Goal: Information Seeking & Learning: Understand process/instructions

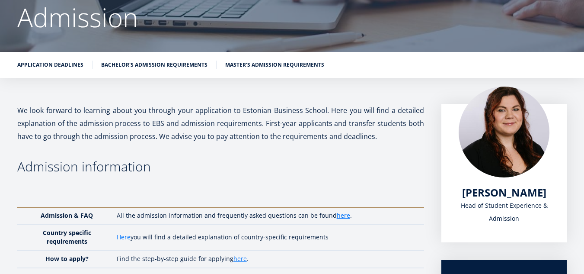
scroll to position [43, 0]
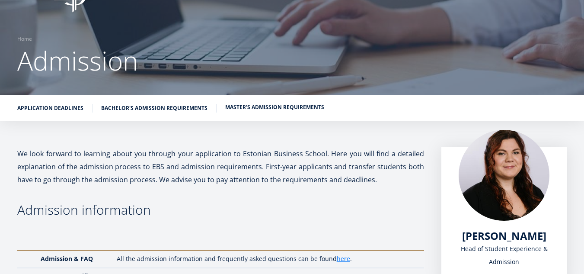
click at [249, 107] on link "Master's admission requirements" at bounding box center [274, 107] width 99 height 9
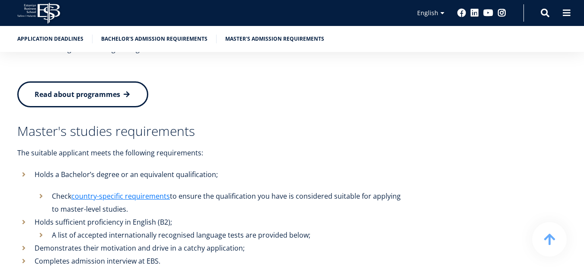
scroll to position [1817, 0]
click at [149, 189] on link "country-specific requirements" at bounding box center [120, 195] width 99 height 13
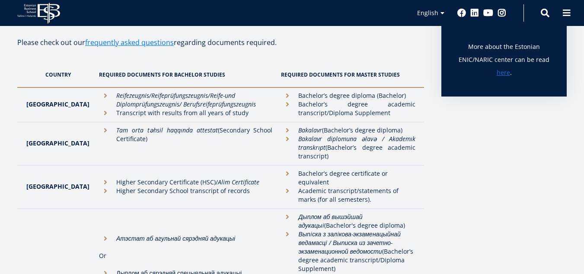
scroll to position [259, 0]
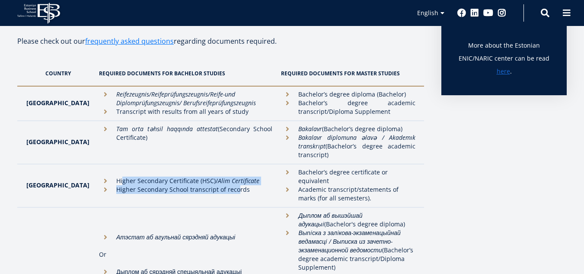
drag, startPoint x: 103, startPoint y: 176, endPoint x: 191, endPoint y: 182, distance: 88.0
click at [217, 180] on li "Higher Secondary Certificate (HSC)/ Alim Certificate" at bounding box center [186, 180] width 174 height 9
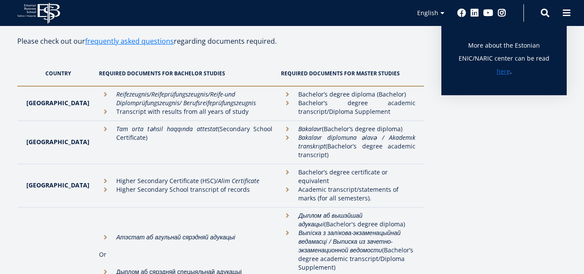
click at [108, 187] on li "Higher Secondary School transcript of records" at bounding box center [186, 189] width 174 height 9
click at [218, 179] on em "Alim Certificate" at bounding box center [239, 180] width 42 height 8
drag, startPoint x: 287, startPoint y: 168, endPoint x: 402, endPoint y: 168, distance: 115.0
click at [402, 168] on li "Bachelor’s degree certificate or equivalent" at bounding box center [348, 176] width 134 height 17
drag, startPoint x: 300, startPoint y: 179, endPoint x: 375, endPoint y: 179, distance: 75.2
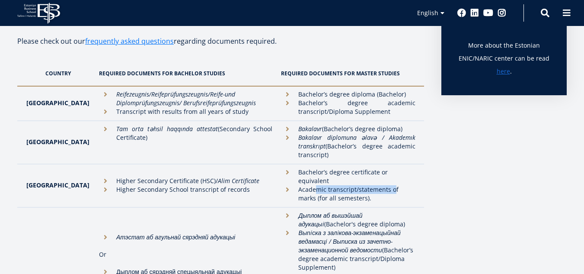
click at [380, 185] on li "Academic transcript/statements of marks (for all semesters)." at bounding box center [348, 193] width 134 height 17
drag, startPoint x: 297, startPoint y: 189, endPoint x: 323, endPoint y: 189, distance: 26.8
click at [323, 189] on li "Academic transcript/statements of marks (for all semesters)." at bounding box center [348, 193] width 134 height 17
click at [333, 185] on li "Academic transcript/statements of marks (for all semesters)." at bounding box center [348, 193] width 134 height 17
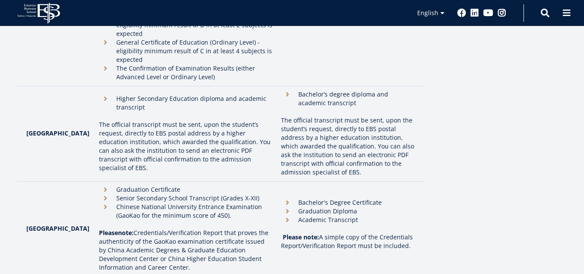
scroll to position [649, 0]
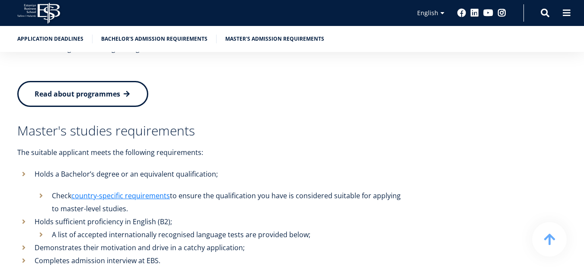
scroll to position [1861, 0]
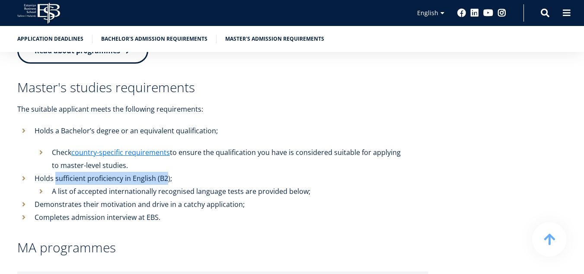
drag, startPoint x: 55, startPoint y: 132, endPoint x: 166, endPoint y: 128, distance: 110.8
click at [166, 172] on li "Holds sufficient proficiency in English (B2); A list of accepted internationall…" at bounding box center [222, 185] width 411 height 26
click at [80, 185] on li "A list of accepted internationally recognised language tests are provided below;" at bounding box center [231, 191] width 393 height 13
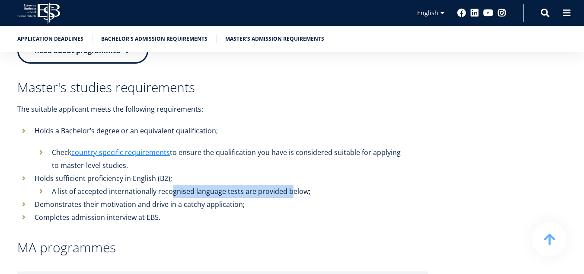
drag, startPoint x: 169, startPoint y: 143, endPoint x: 289, endPoint y: 145, distance: 119.4
click at [289, 185] on li "A list of accepted internationally recognised language tests are provided below;" at bounding box center [231, 191] width 393 height 13
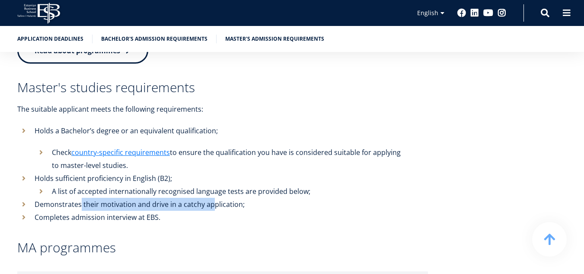
drag, startPoint x: 80, startPoint y: 157, endPoint x: 213, endPoint y: 160, distance: 133.6
click at [213, 198] on li "Demonstrates their motivation and drive in a catchy application;" at bounding box center [222, 204] width 411 height 13
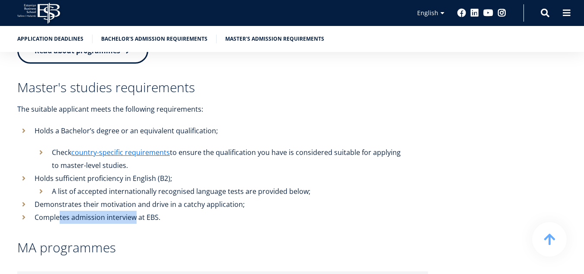
drag, startPoint x: 59, startPoint y: 165, endPoint x: 135, endPoint y: 169, distance: 76.2
click at [135, 211] on li "Completes admission interview at EBS." at bounding box center [222, 217] width 411 height 13
click at [69, 185] on li "A list of accepted internationally recognised language tests are provided below;" at bounding box center [231, 191] width 393 height 13
click at [37, 185] on li "A list of accepted internationally recognised language tests are provided below;" at bounding box center [231, 191] width 393 height 13
click at [41, 185] on li "A list of accepted internationally recognised language tests are provided below;" at bounding box center [231, 191] width 393 height 13
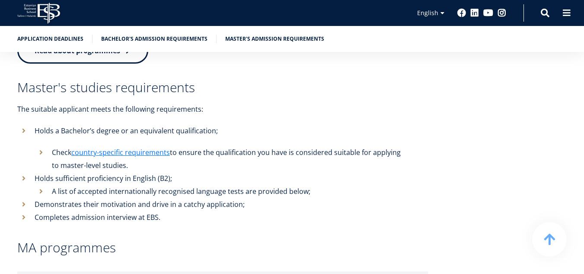
click at [41, 185] on li "A list of accepted internationally recognised language tests are provided below;" at bounding box center [231, 191] width 393 height 13
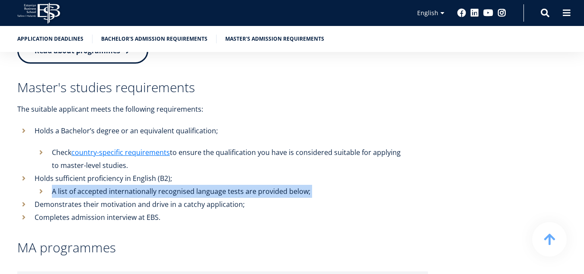
click at [41, 185] on li "A list of accepted internationally recognised language tests are provided below;" at bounding box center [231, 191] width 393 height 13
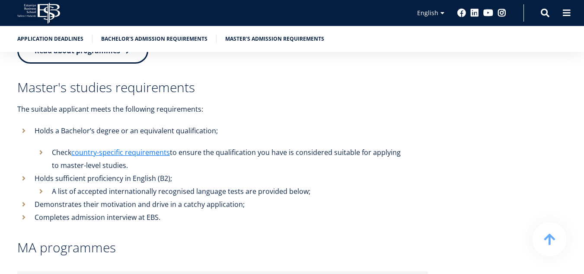
click at [76, 198] on li "Demonstrates their motivation and drive in a catchy application;" at bounding box center [222, 204] width 411 height 13
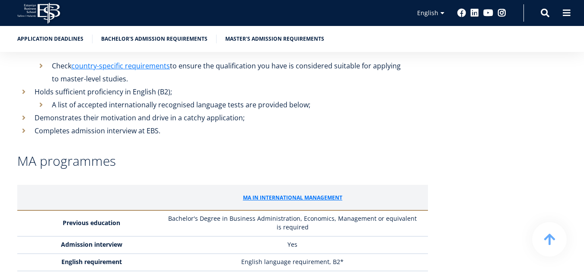
scroll to position [1990, 0]
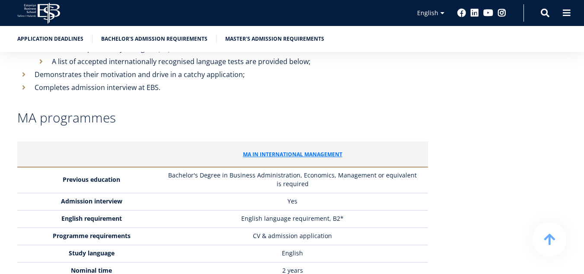
drag, startPoint x: 352, startPoint y: 170, endPoint x: 259, endPoint y: 179, distance: 93.4
click at [259, 210] on td "English language requirement, B2*" at bounding box center [295, 218] width 266 height 17
drag, startPoint x: 281, startPoint y: 220, endPoint x: 337, endPoint y: 216, distance: 55.5
click at [337, 262] on td "2 years" at bounding box center [295, 270] width 266 height 17
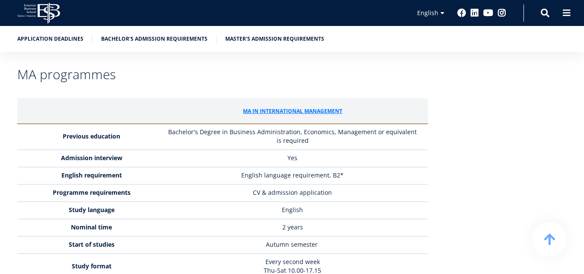
scroll to position [2077, 0]
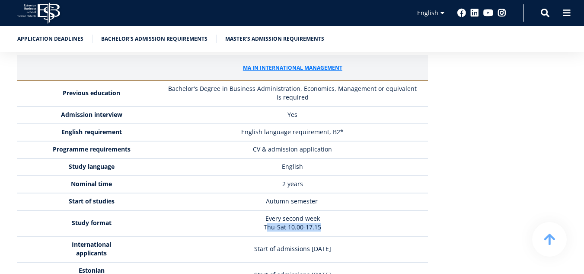
drag, startPoint x: 269, startPoint y: 179, endPoint x: 326, endPoint y: 180, distance: 57.1
click at [326, 223] on p "Thu-Sat 10.00-17.15" at bounding box center [292, 227] width 253 height 9
drag, startPoint x: 341, startPoint y: 199, endPoint x: 244, endPoint y: 201, distance: 96.9
click at [245, 244] on p "Start of admissions [DATE]" at bounding box center [292, 248] width 253 height 9
drag, startPoint x: 246, startPoint y: 227, endPoint x: 347, endPoint y: 227, distance: 101.2
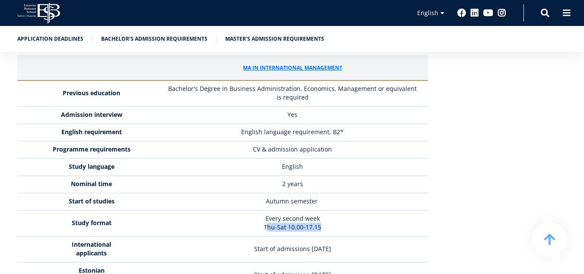
click at [347, 262] on td "Start of admissions [DATE]" at bounding box center [295, 275] width 266 height 26
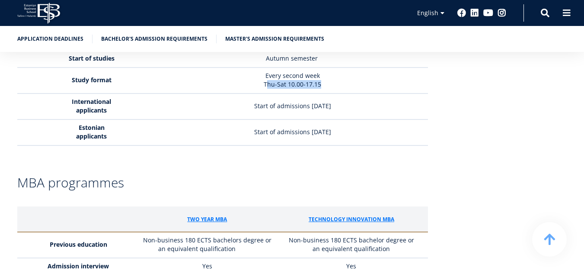
scroll to position [2293, 0]
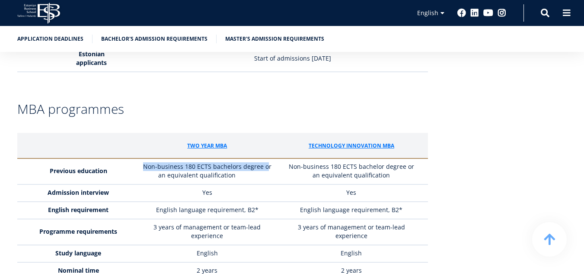
drag, startPoint x: 146, startPoint y: 119, endPoint x: 266, endPoint y: 121, distance: 120.2
click at [266, 158] on td "Non-business 180 ECTS bachelors degree or an equivalent qualification" at bounding box center [207, 171] width 144 height 26
click at [189, 158] on td "Non-business 180 ECTS bachelors degree or an equivalent qualification" at bounding box center [207, 171] width 144 height 26
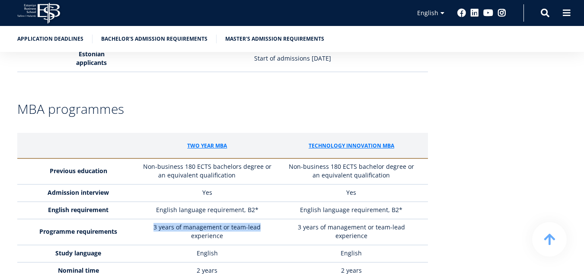
drag, startPoint x: 155, startPoint y: 178, endPoint x: 261, endPoint y: 180, distance: 106.0
click at [261, 219] on td "3 years of management or team-lead experience" at bounding box center [207, 232] width 144 height 26
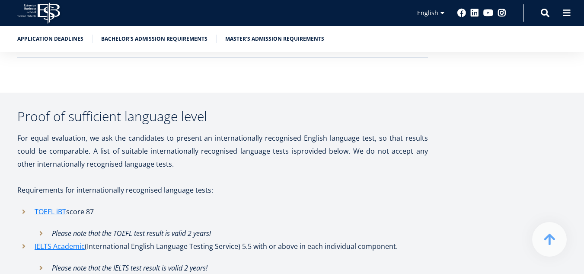
scroll to position [2725, 0]
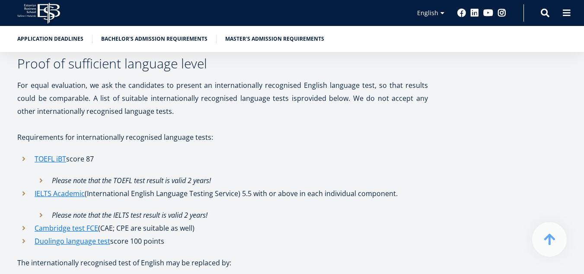
drag, startPoint x: 244, startPoint y: 145, endPoint x: 413, endPoint y: 149, distance: 168.2
click at [413, 187] on li "IELTS Academic (International English Language Testing Service) 5.5 with or abo…" at bounding box center [222, 204] width 411 height 35
drag, startPoint x: 117, startPoint y: 194, endPoint x: 166, endPoint y: 190, distance: 49.0
click at [166, 234] on li "Duolingo language test score 100 points" at bounding box center [222, 240] width 411 height 13
click at [166, 210] on em "Please note that the IELTS test result is valid 2 years!" at bounding box center [130, 215] width 156 height 10
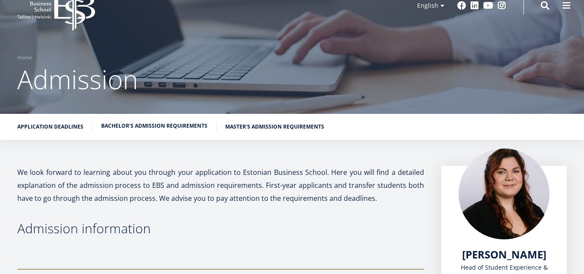
scroll to position [43, 0]
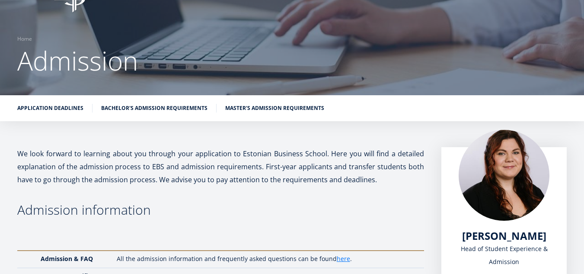
click at [308, 174] on p "We look forward to learning about you through your application to Estonian Busi…" at bounding box center [220, 166] width 407 height 39
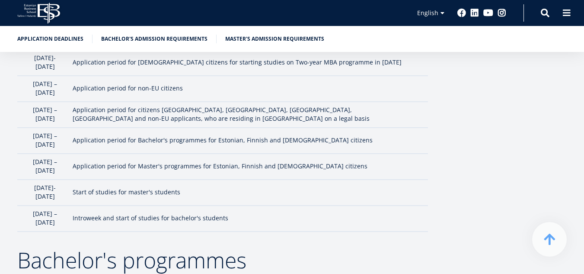
scroll to position [605, 0]
